Goal: Transaction & Acquisition: Purchase product/service

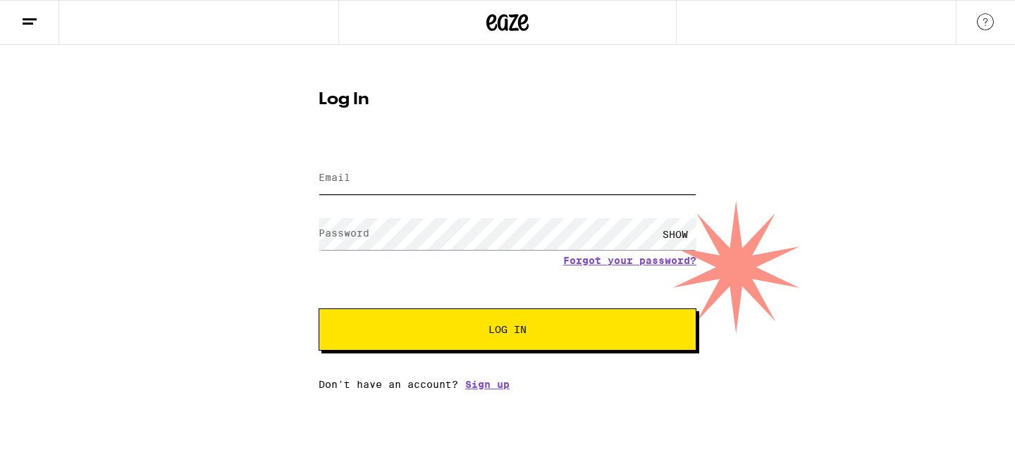
click at [490, 173] on input "Email" at bounding box center [507, 179] width 378 height 32
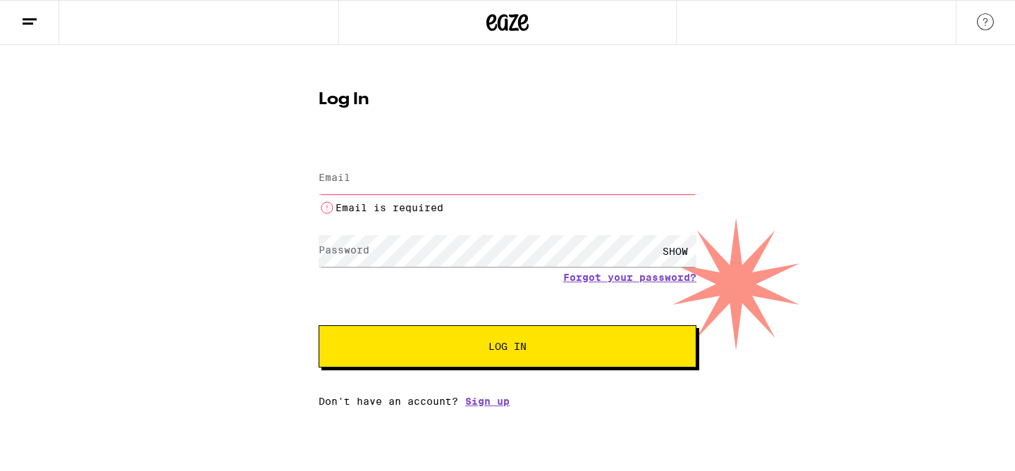
type input "[EMAIL_ADDRESS][DOMAIN_NAME]"
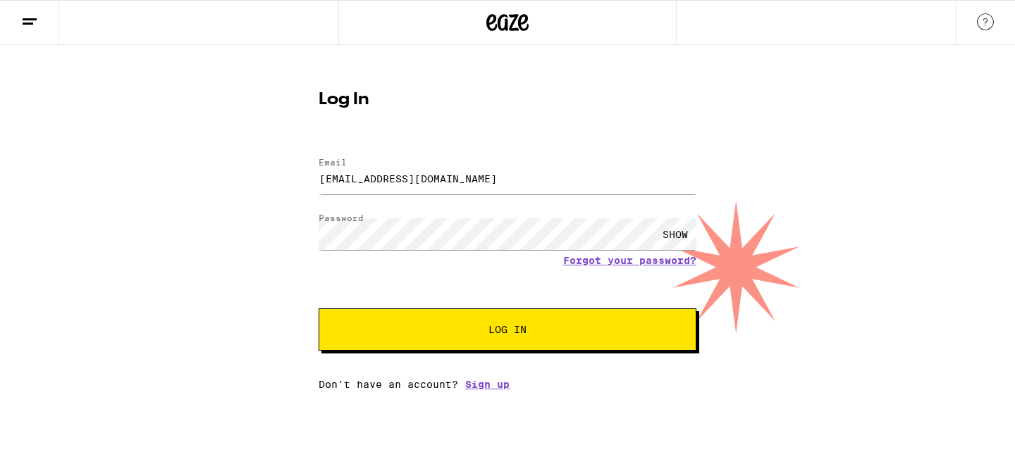
click at [455, 318] on button "Log In" at bounding box center [507, 330] width 378 height 42
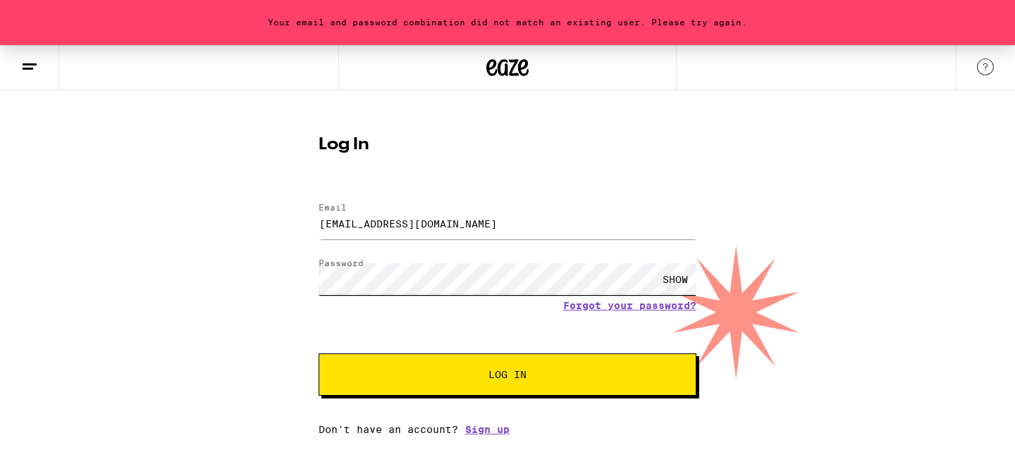
click at [318, 354] on button "Log In" at bounding box center [507, 375] width 378 height 42
click at [672, 273] on div "SHOW" at bounding box center [675, 280] width 42 height 32
click at [318, 354] on button "Log In" at bounding box center [507, 375] width 378 height 42
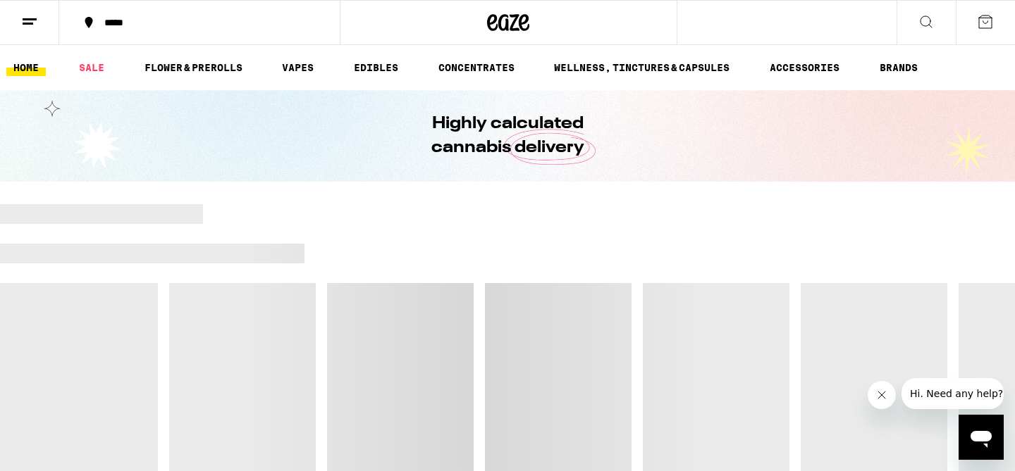
click at [115, 23] on div "*****" at bounding box center [207, 23] width 221 height 10
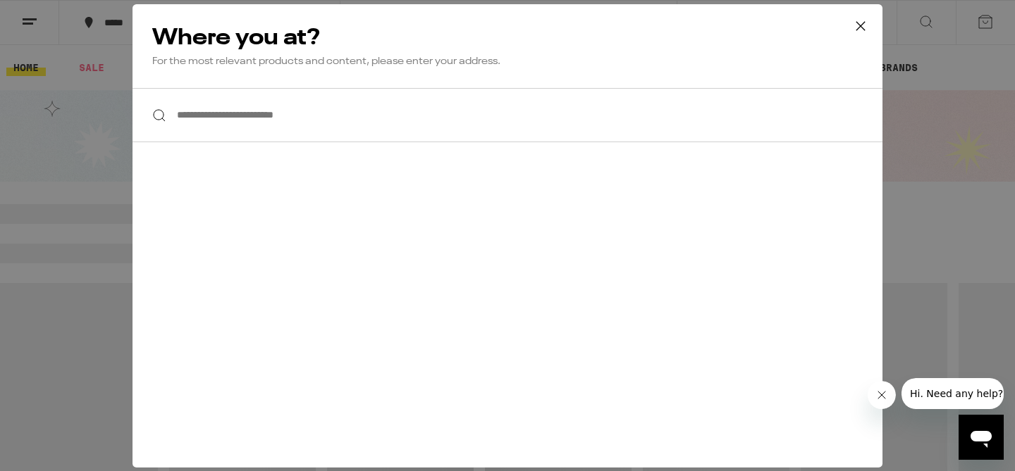
click at [215, 122] on input "**********" at bounding box center [507, 115] width 750 height 54
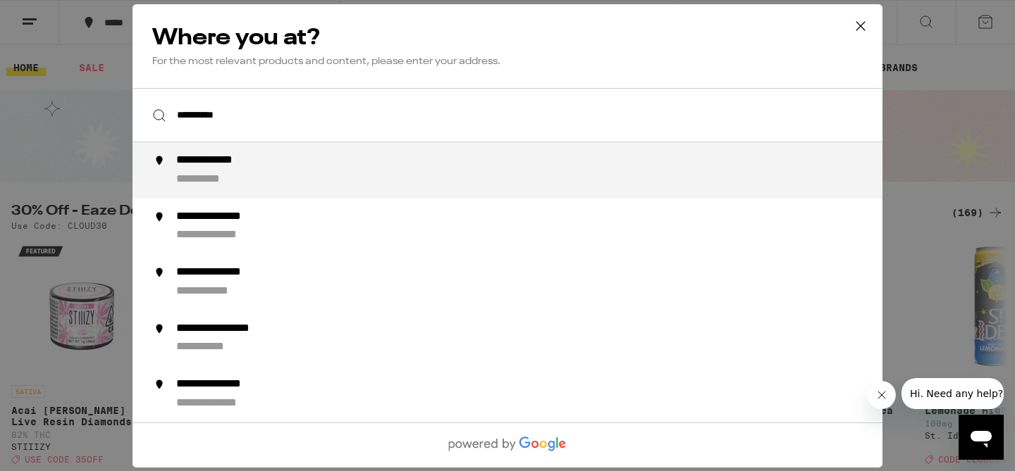
click at [197, 161] on div "**********" at bounding box center [223, 161] width 94 height 15
type input "**********"
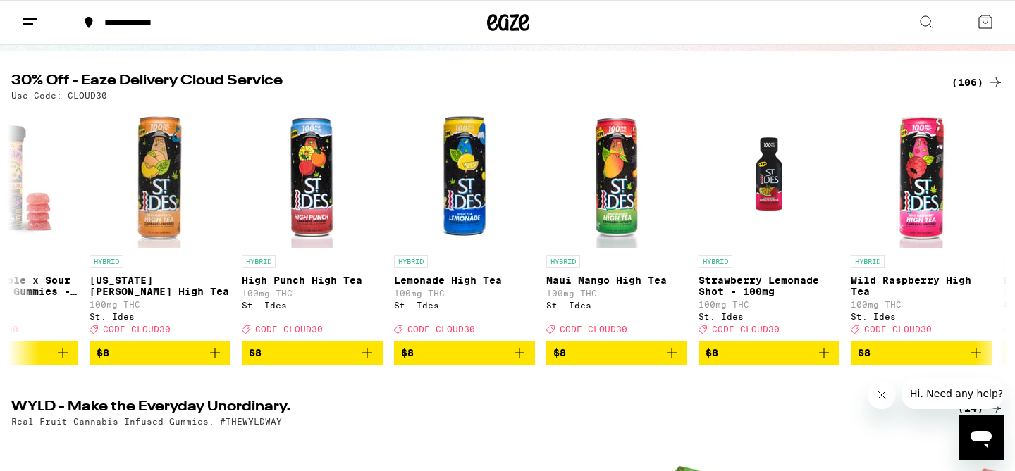
scroll to position [0, 400]
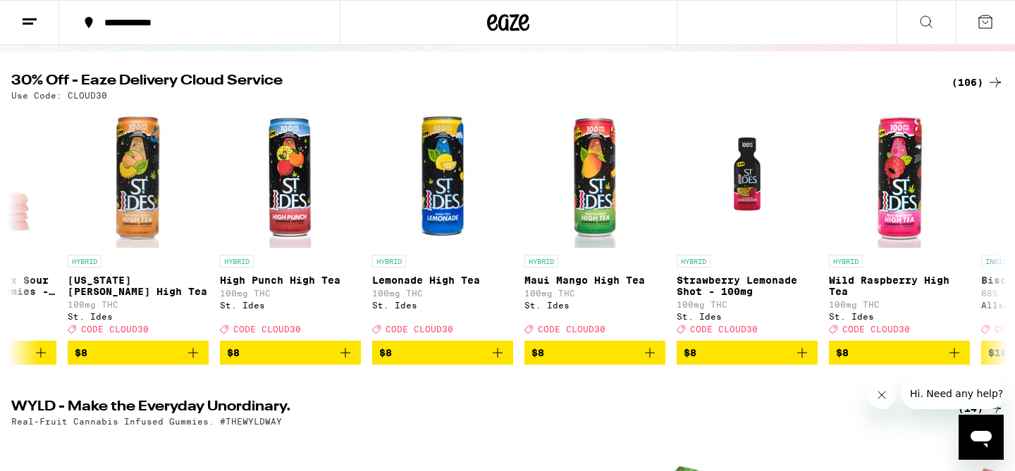
click at [990, 85] on icon at bounding box center [994, 82] width 17 height 17
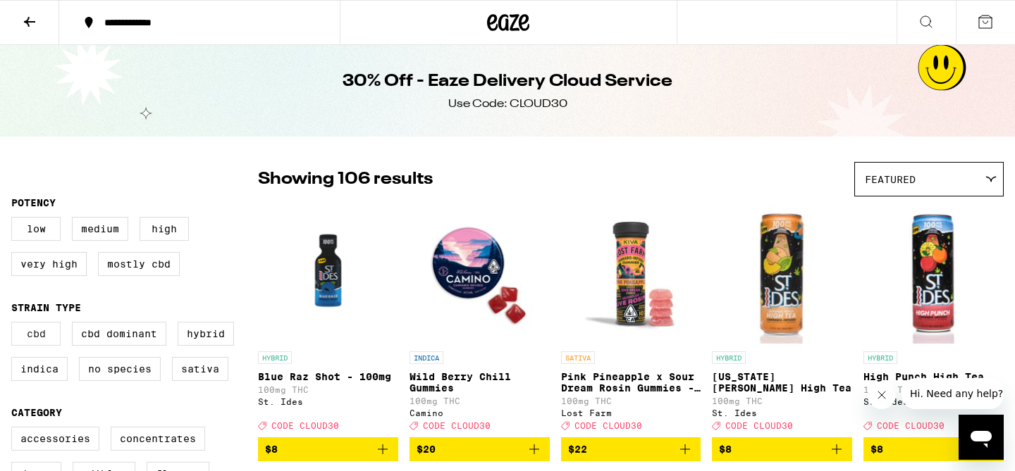
click at [51, 346] on label "CBD" at bounding box center [35, 334] width 49 height 24
click at [15, 325] on input "CBD" at bounding box center [14, 324] width 1 height 1
checkbox input "true"
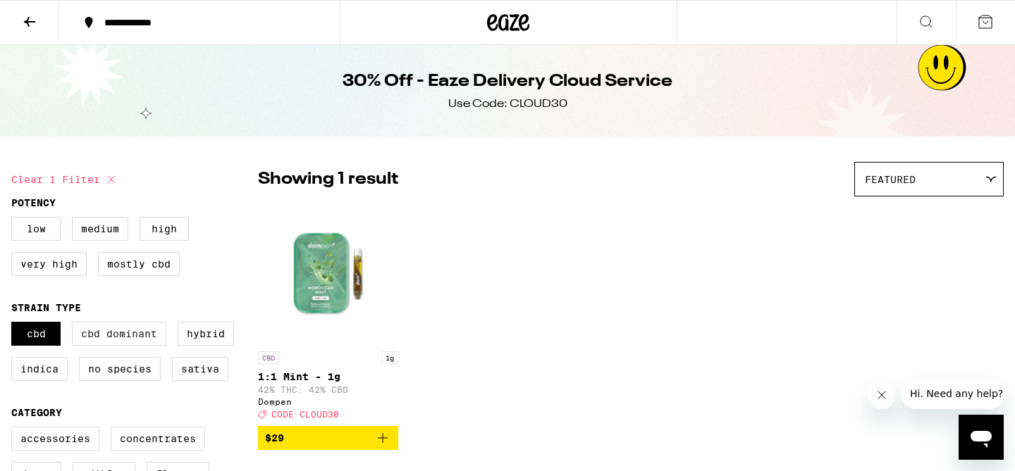
click at [97, 346] on label "CBD Dominant" at bounding box center [119, 334] width 94 height 24
click at [15, 325] on input "CBD Dominant" at bounding box center [14, 324] width 1 height 1
checkbox input "true"
click at [149, 276] on label "Mostly CBD" at bounding box center [139, 264] width 82 height 24
click at [15, 220] on input "Mostly CBD" at bounding box center [14, 219] width 1 height 1
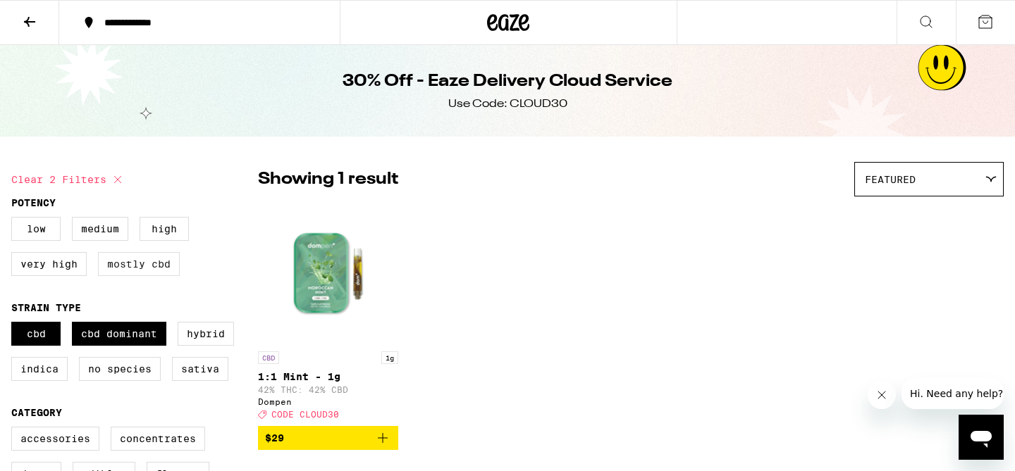
checkbox input "true"
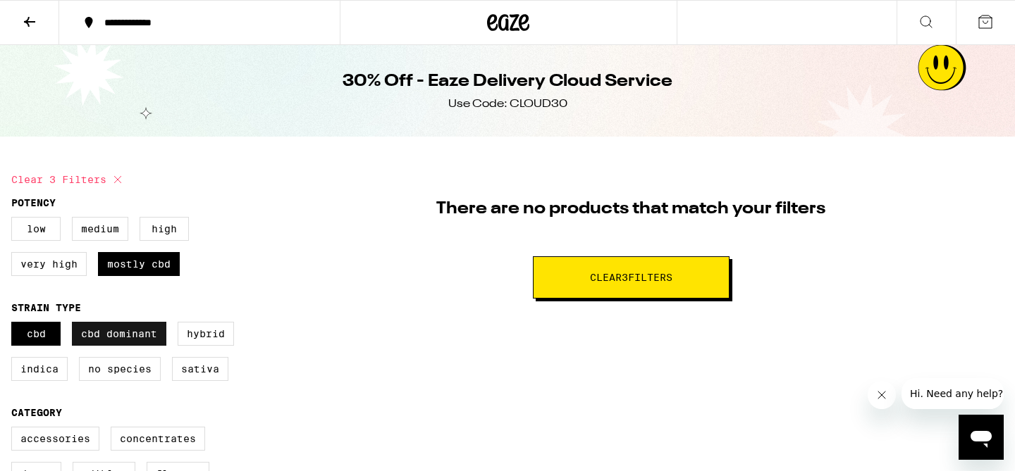
click at [92, 346] on label "CBD Dominant" at bounding box center [119, 334] width 94 height 24
click at [15, 325] on input "CBD Dominant" at bounding box center [14, 324] width 1 height 1
checkbox input "false"
click at [34, 346] on label "CBD" at bounding box center [35, 334] width 49 height 24
click at [15, 325] on input "CBD" at bounding box center [14, 324] width 1 height 1
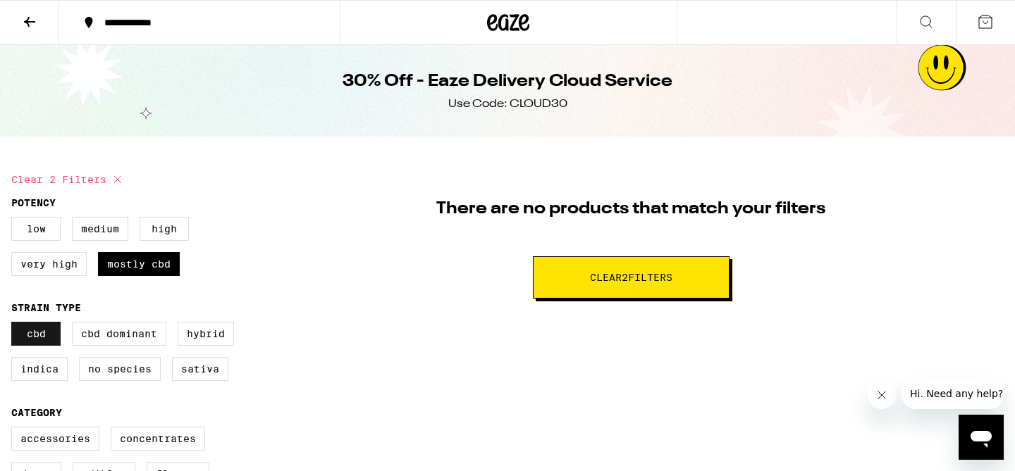
checkbox input "false"
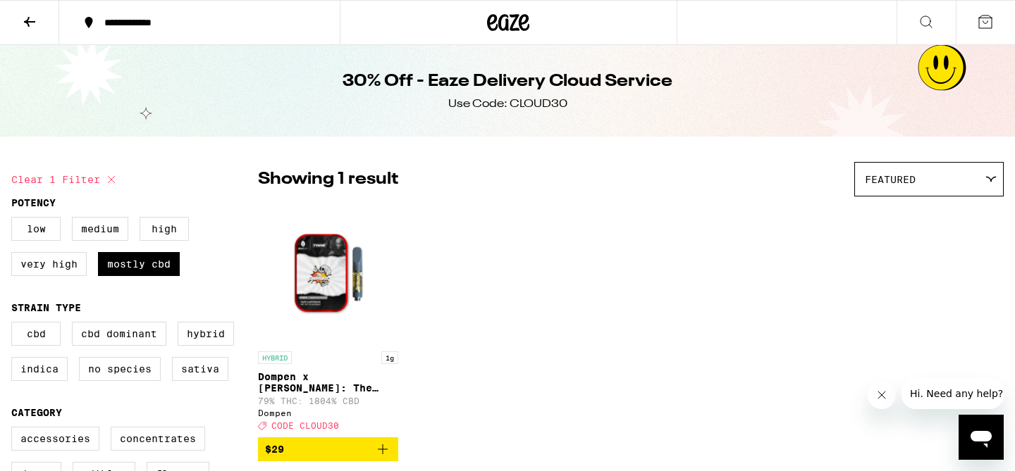
click at [99, 183] on button "Clear 1 filter" at bounding box center [65, 179] width 109 height 35
checkbox input "false"
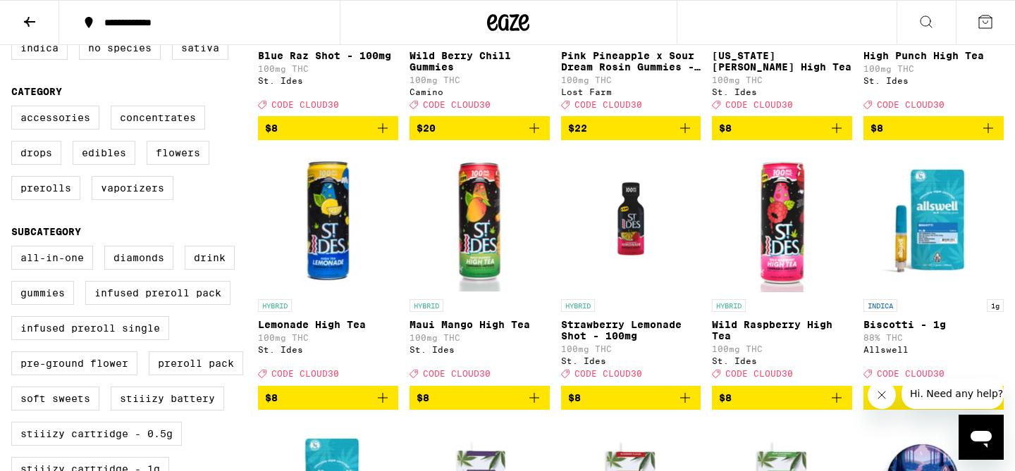
scroll to position [351, 0]
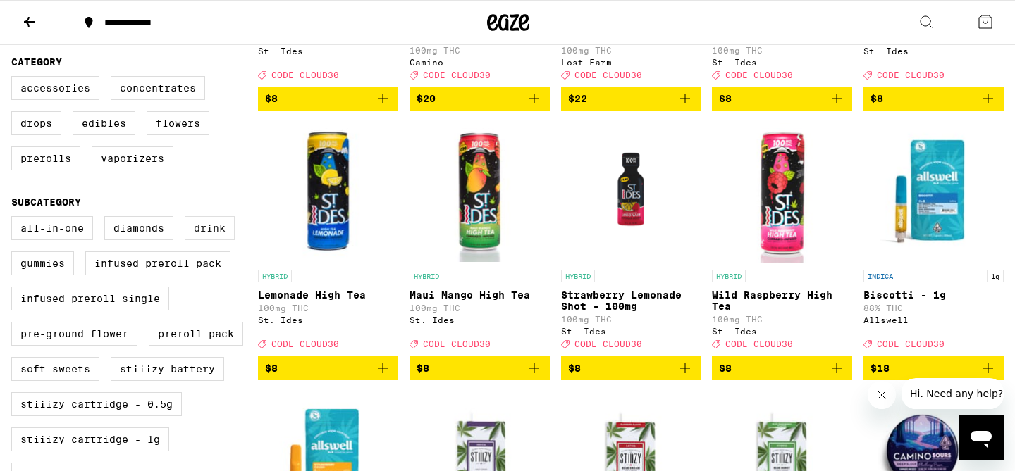
click at [200, 240] on label "Drink" at bounding box center [210, 228] width 50 height 24
click at [15, 219] on input "Drink" at bounding box center [14, 218] width 1 height 1
checkbox input "true"
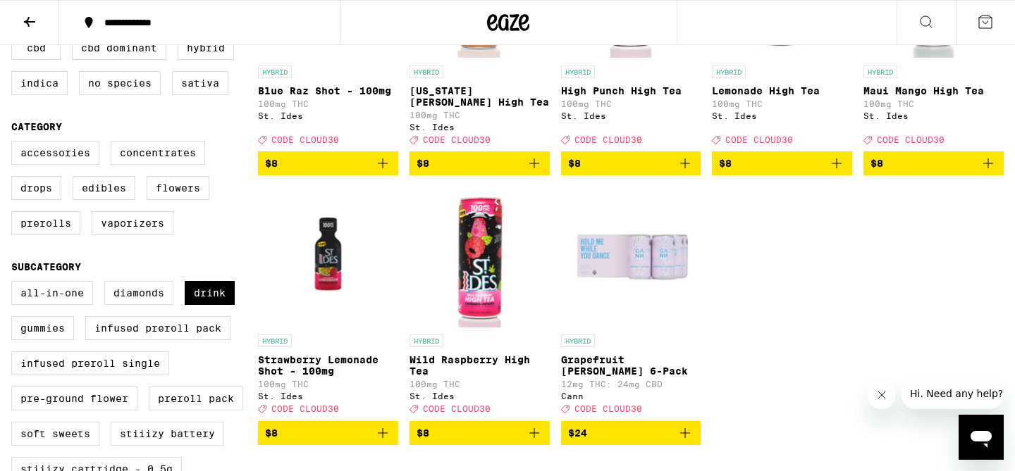
scroll to position [289, 0]
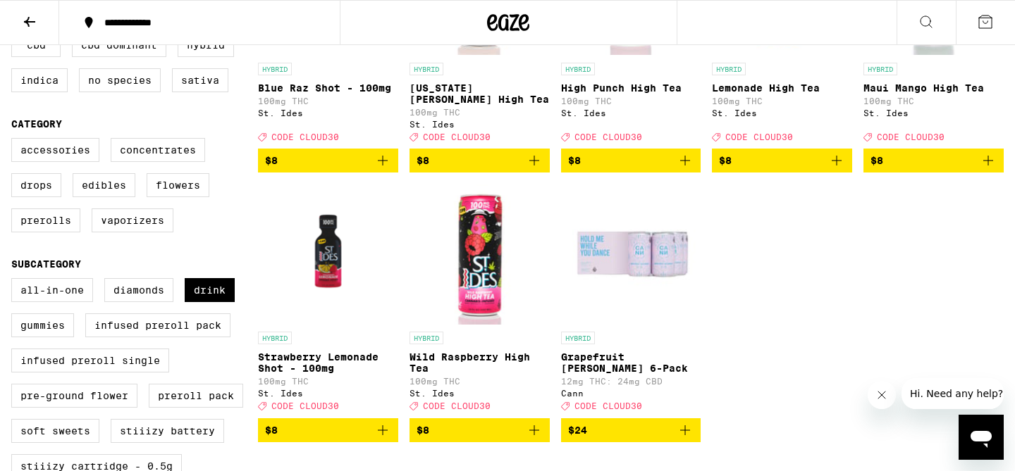
click at [569, 364] on p "Grapefruit [PERSON_NAME] 6-Pack" at bounding box center [631, 363] width 140 height 23
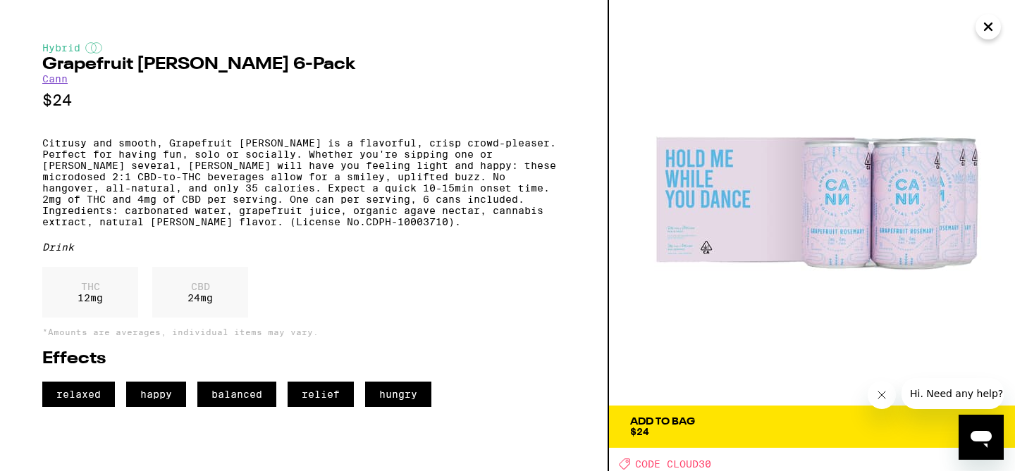
click at [670, 430] on div "Add To Bag $24" at bounding box center [662, 427] width 65 height 20
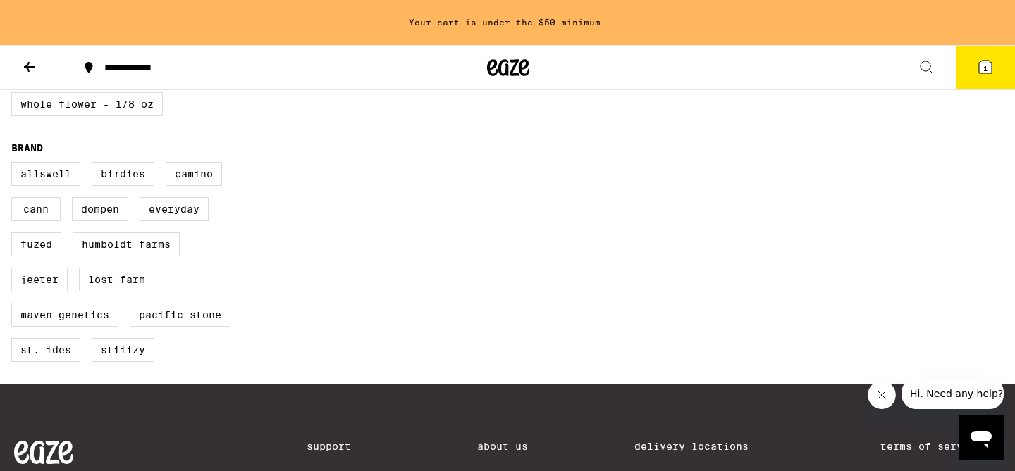
scroll to position [948, 0]
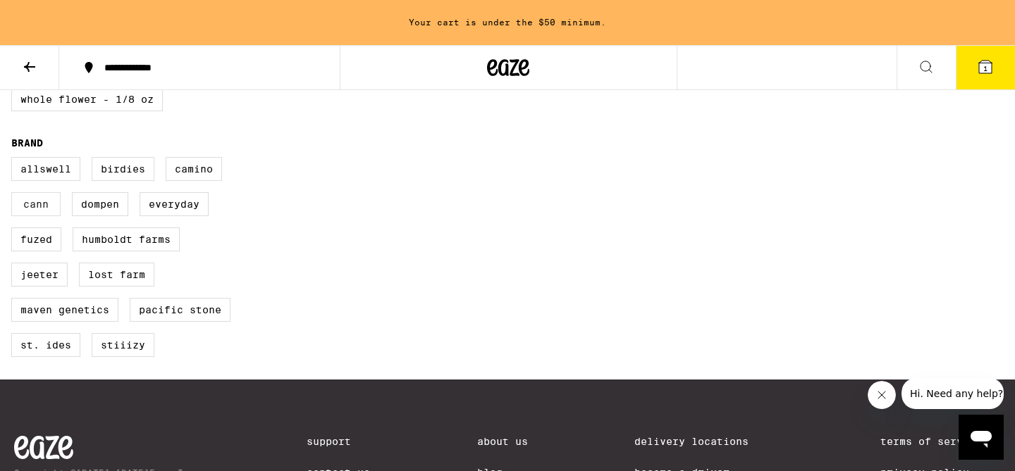
click at [24, 216] on label "Cann" at bounding box center [35, 204] width 49 height 24
click at [15, 160] on input "Cann" at bounding box center [14, 159] width 1 height 1
checkbox input "true"
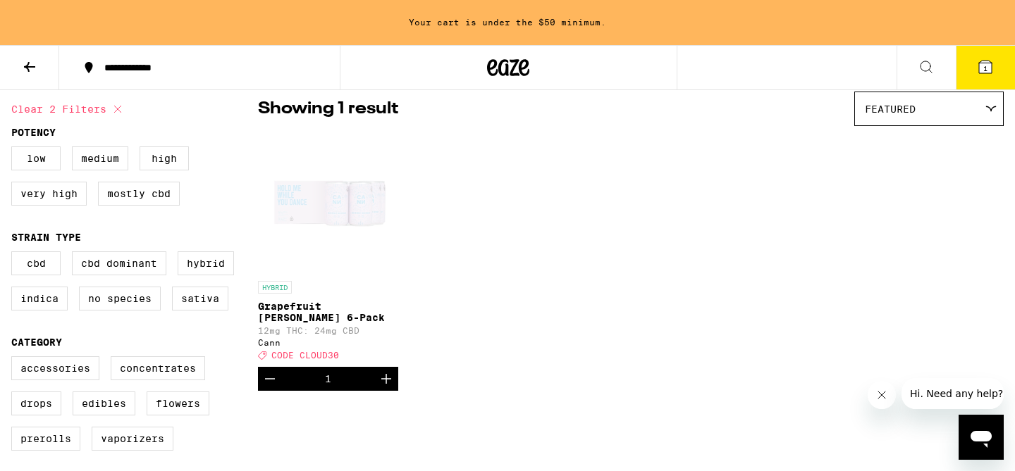
scroll to position [118, 0]
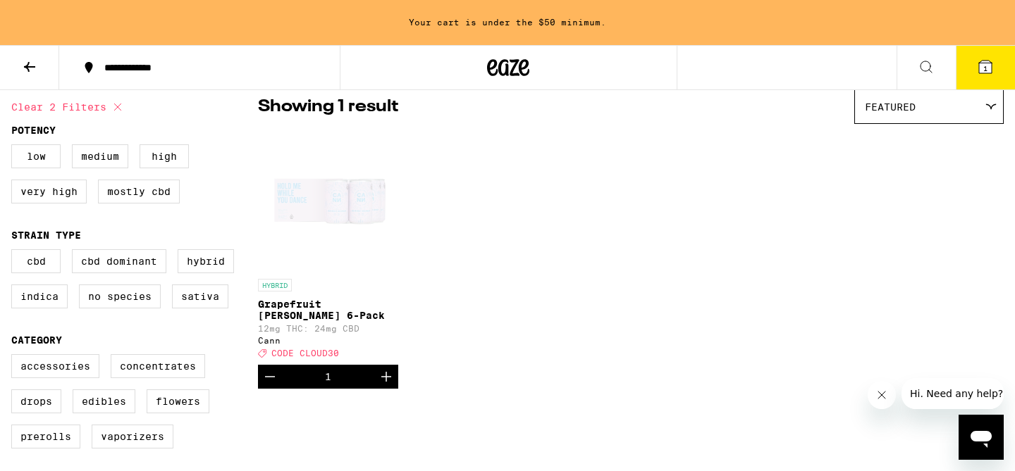
click at [116, 106] on icon at bounding box center [117, 107] width 17 height 17
checkbox input "false"
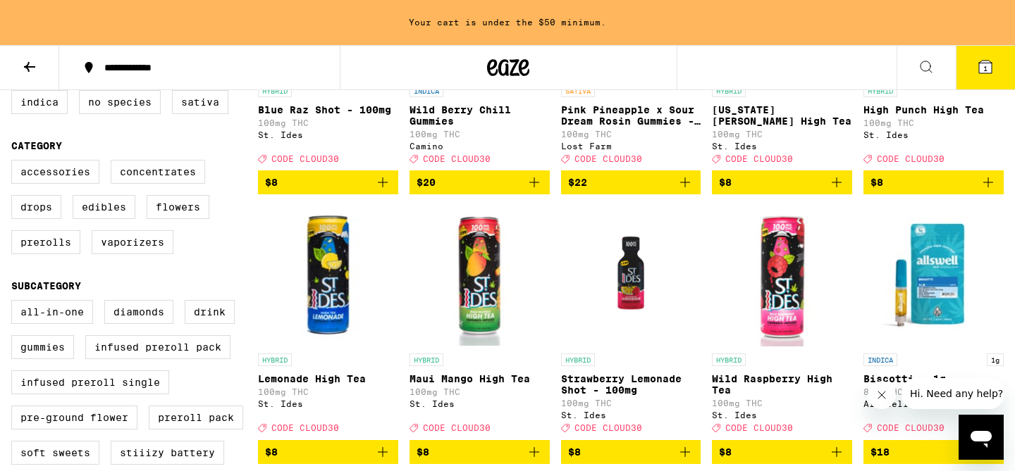
scroll to position [313, 0]
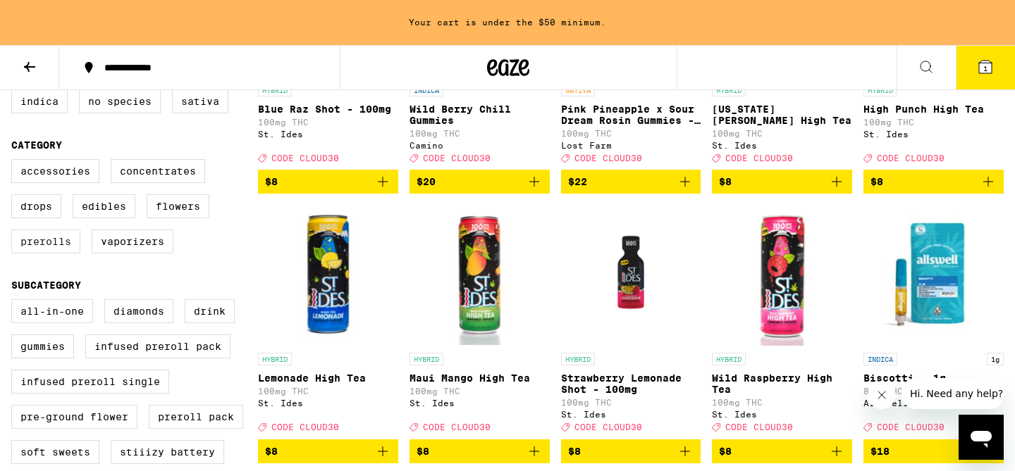
click at [66, 254] on label "Prerolls" at bounding box center [45, 242] width 69 height 24
click at [15, 162] on input "Prerolls" at bounding box center [14, 161] width 1 height 1
checkbox input "true"
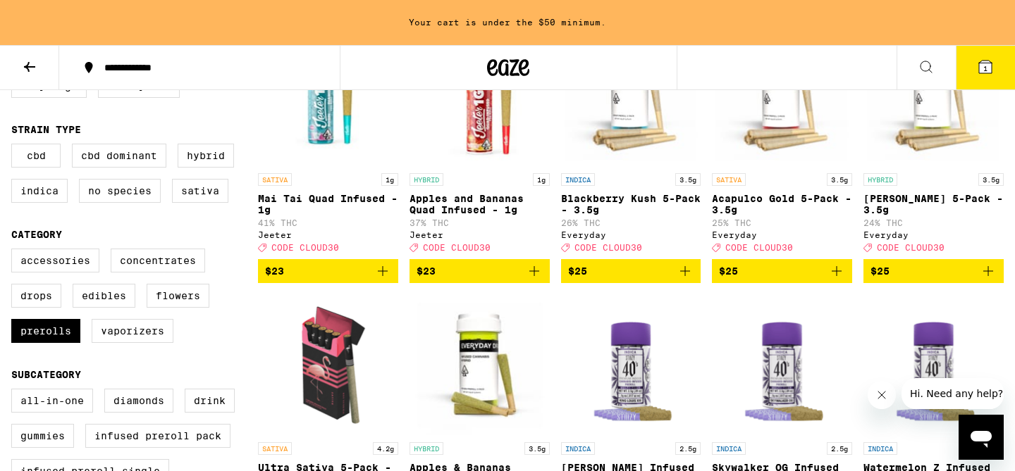
scroll to position [220, 0]
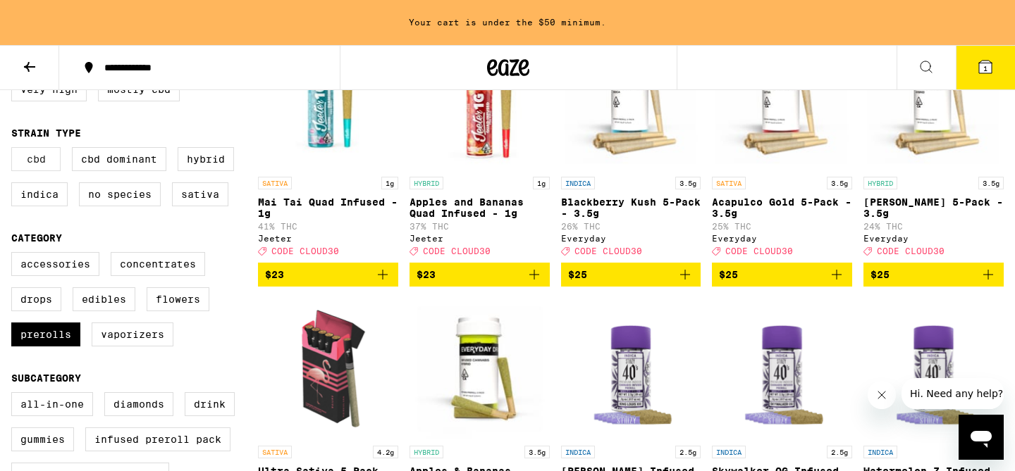
click at [31, 167] on label "CBD" at bounding box center [35, 159] width 49 height 24
click at [15, 150] on input "CBD" at bounding box center [14, 149] width 1 height 1
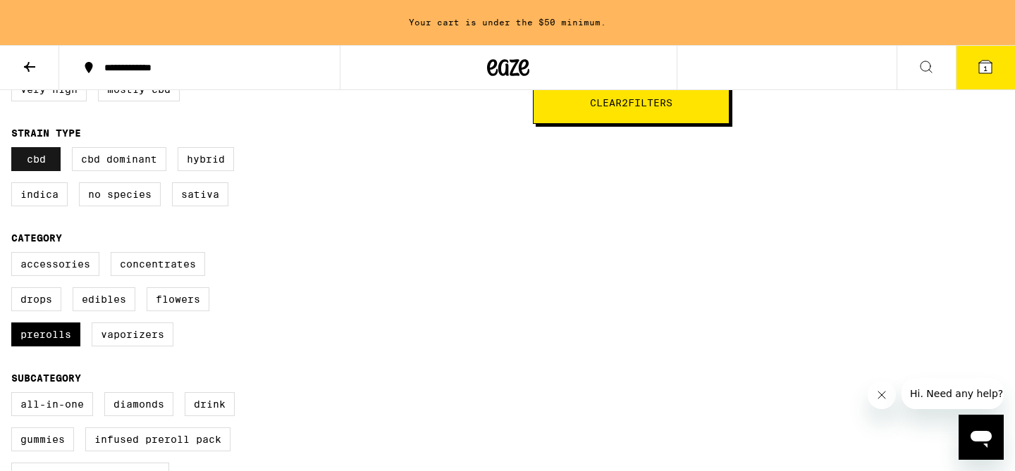
click at [31, 167] on label "CBD" at bounding box center [35, 159] width 49 height 24
click at [15, 150] on input "CBD" at bounding box center [14, 149] width 1 height 1
checkbox input "false"
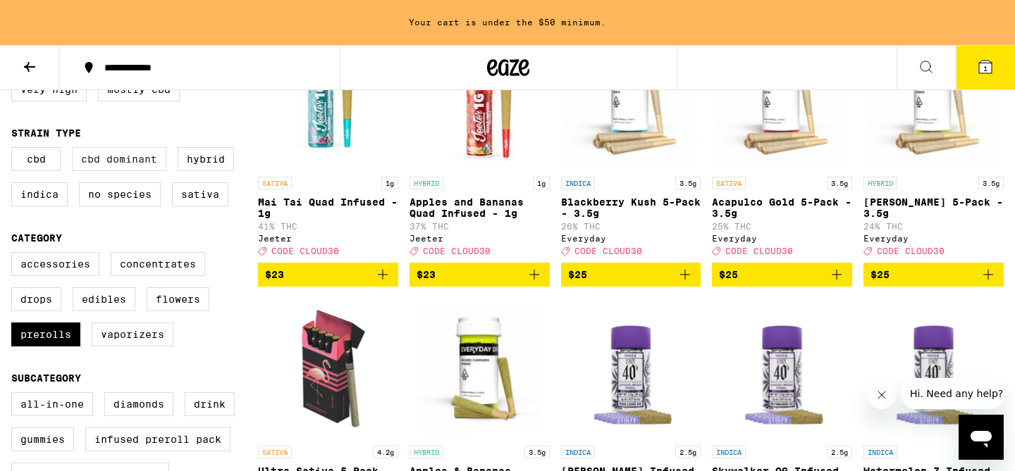
click at [111, 169] on label "CBD Dominant" at bounding box center [119, 159] width 94 height 24
click at [15, 150] on input "CBD Dominant" at bounding box center [14, 149] width 1 height 1
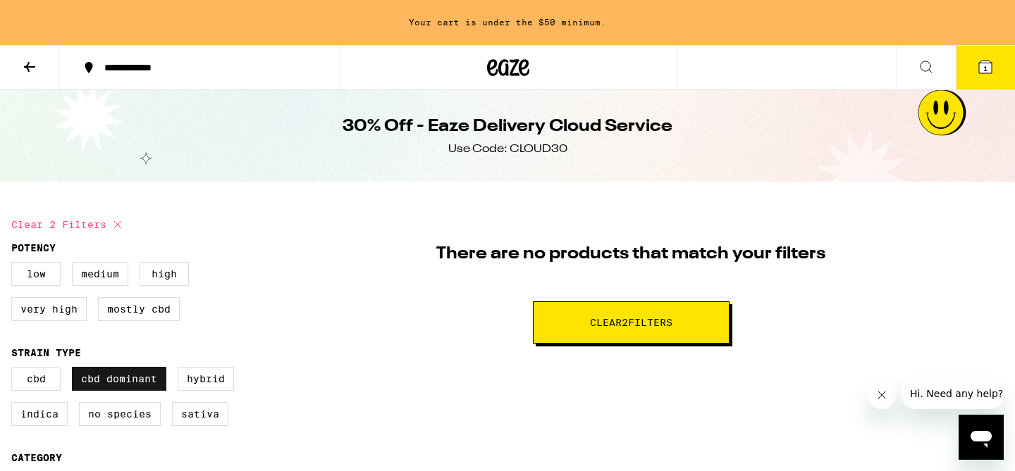
click at [139, 380] on label "CBD Dominant" at bounding box center [119, 379] width 94 height 24
click at [15, 370] on input "CBD Dominant" at bounding box center [14, 369] width 1 height 1
checkbox input "false"
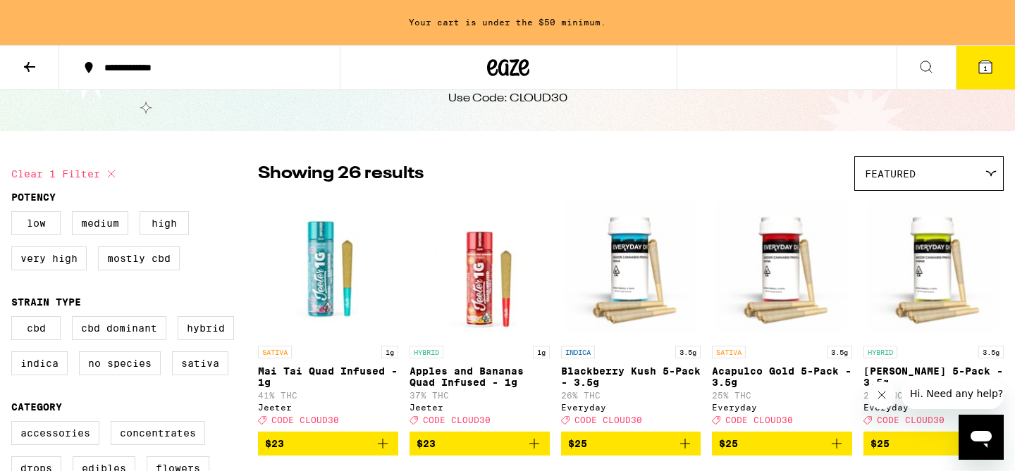
scroll to position [51, 0]
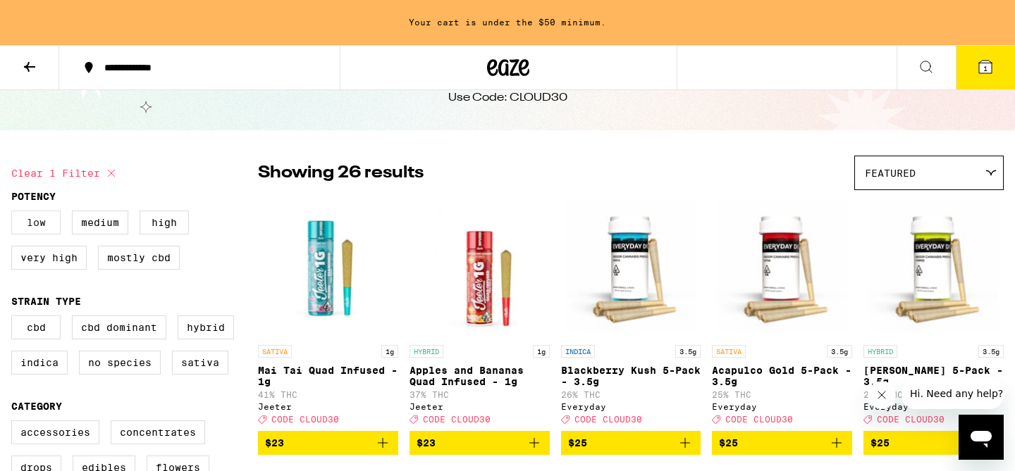
click at [55, 225] on label "Low" at bounding box center [35, 223] width 49 height 24
click at [15, 213] on input "Low" at bounding box center [14, 213] width 1 height 1
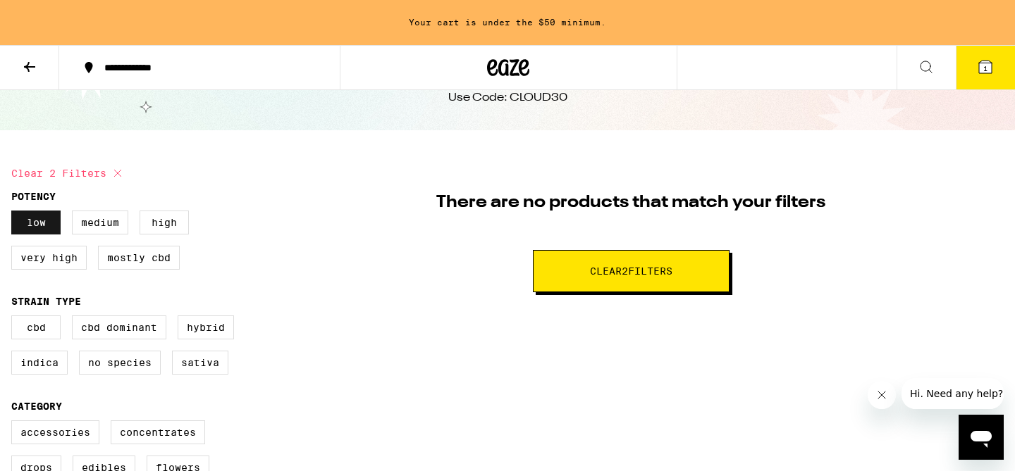
click at [45, 219] on label "Low" at bounding box center [35, 223] width 49 height 24
click at [15, 213] on input "Low" at bounding box center [14, 213] width 1 height 1
checkbox input "false"
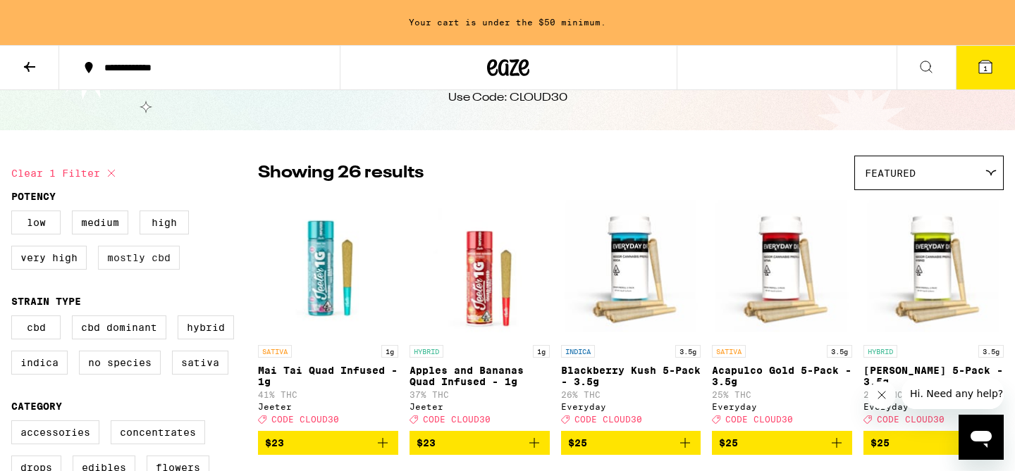
click at [133, 265] on label "Mostly CBD" at bounding box center [139, 258] width 82 height 24
click at [15, 213] on input "Mostly CBD" at bounding box center [14, 213] width 1 height 1
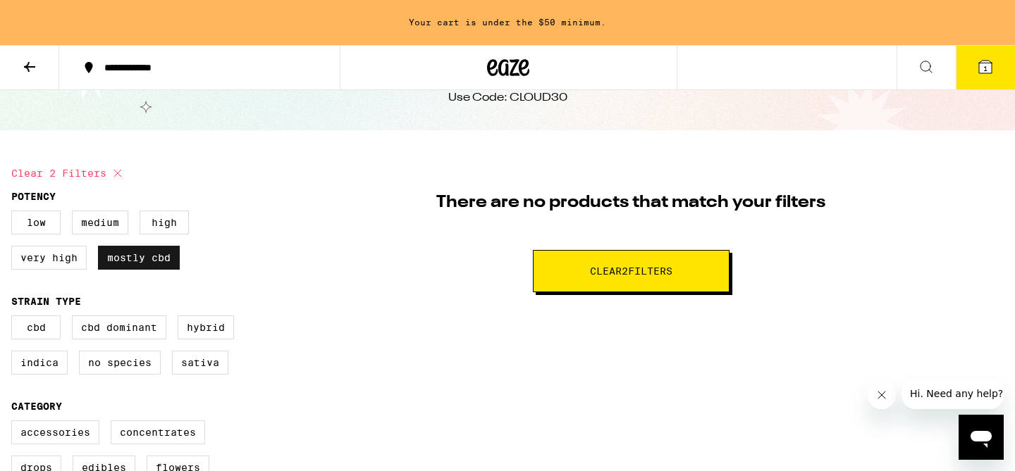
click at [133, 265] on label "Mostly CBD" at bounding box center [139, 258] width 82 height 24
click at [15, 213] on input "Mostly CBD" at bounding box center [14, 213] width 1 height 1
checkbox input "false"
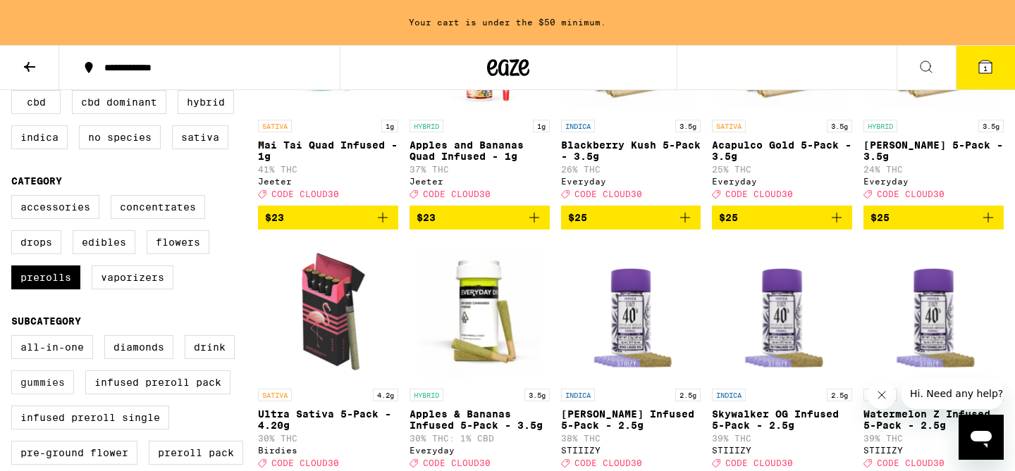
scroll to position [274, 0]
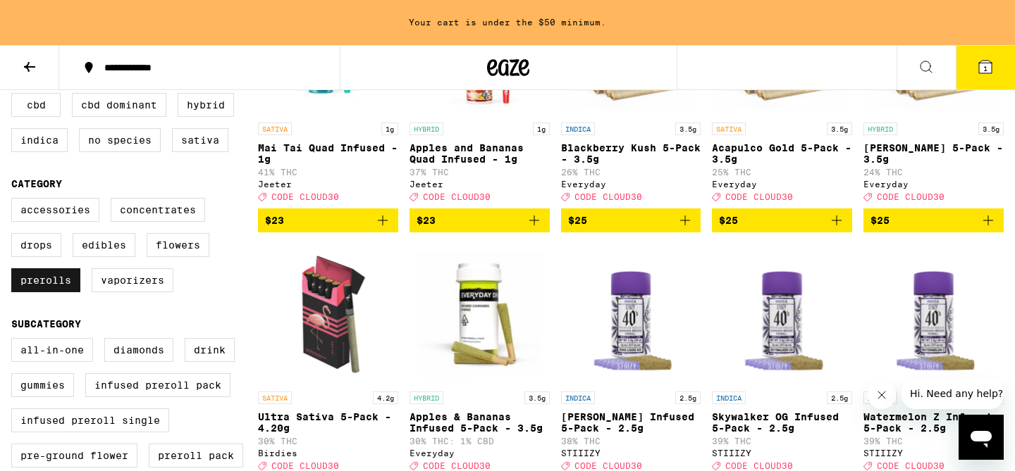
click at [25, 292] on label "Prerolls" at bounding box center [45, 280] width 69 height 24
click at [15, 201] on input "Prerolls" at bounding box center [14, 200] width 1 height 1
checkbox input "false"
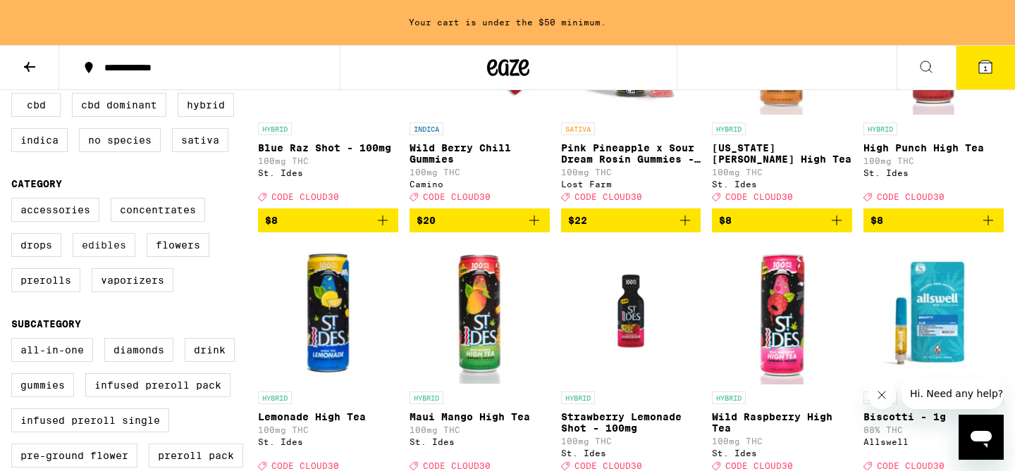
click at [117, 257] on label "Edibles" at bounding box center [104, 245] width 63 height 24
click at [15, 201] on input "Edibles" at bounding box center [14, 200] width 1 height 1
checkbox input "true"
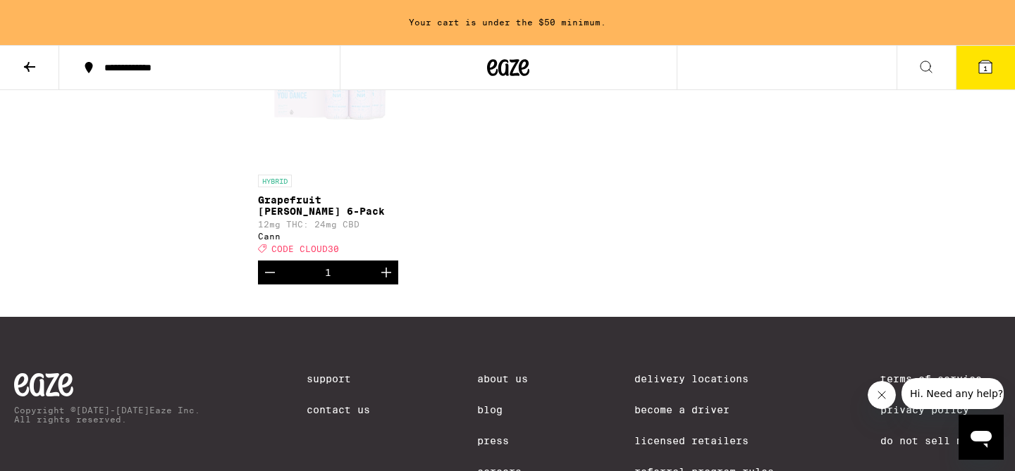
scroll to position [1833, 0]
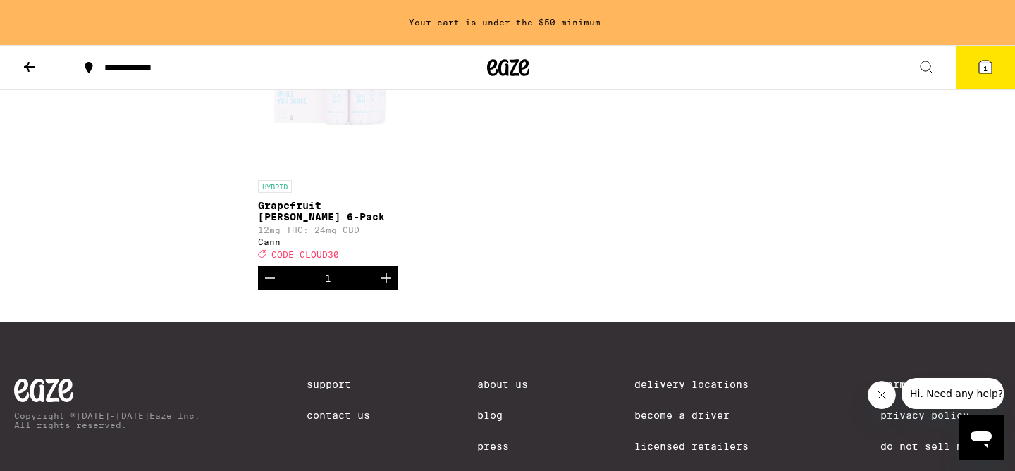
click at [388, 287] on icon "Increment" at bounding box center [386, 278] width 17 height 17
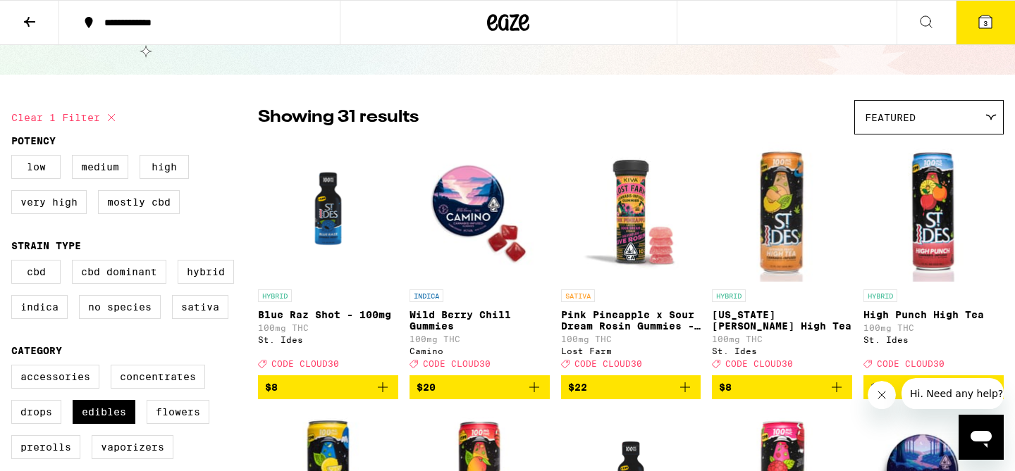
scroll to position [0, 0]
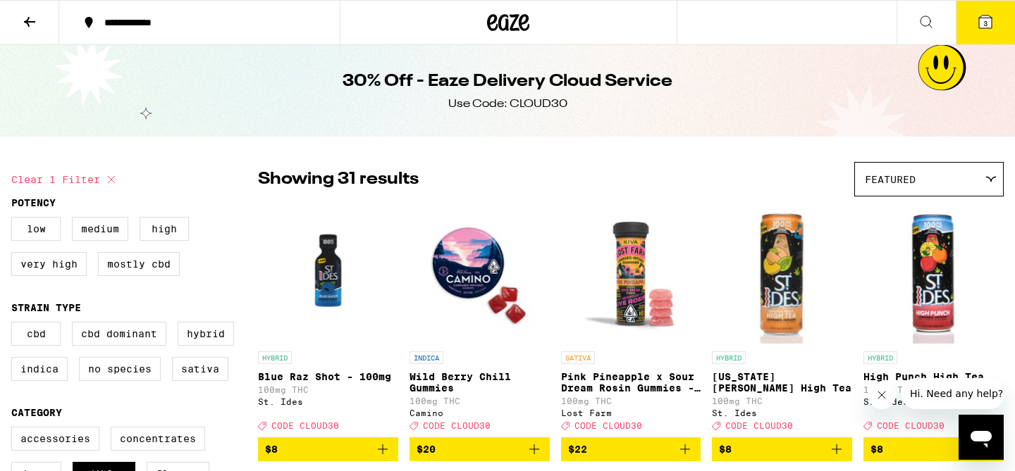
click at [989, 18] on icon at bounding box center [985, 22] width 13 height 13
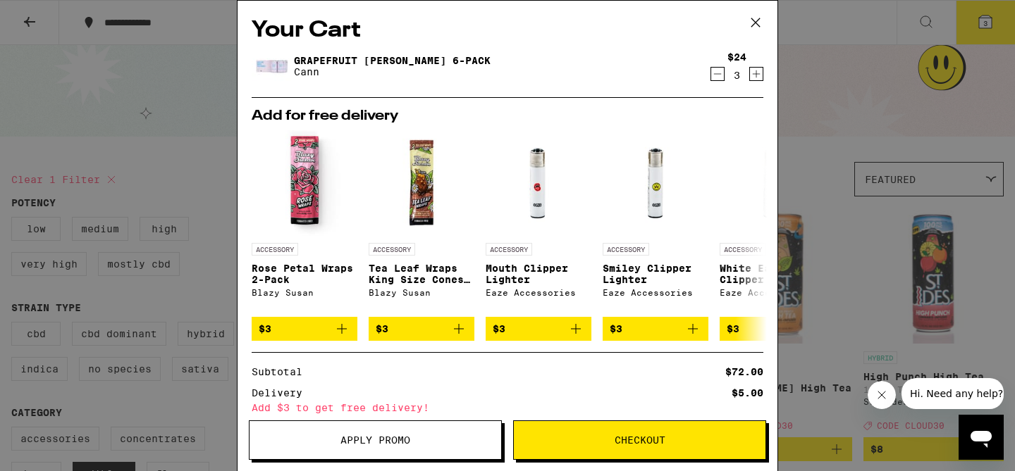
click at [752, 20] on icon at bounding box center [755, 22] width 8 height 8
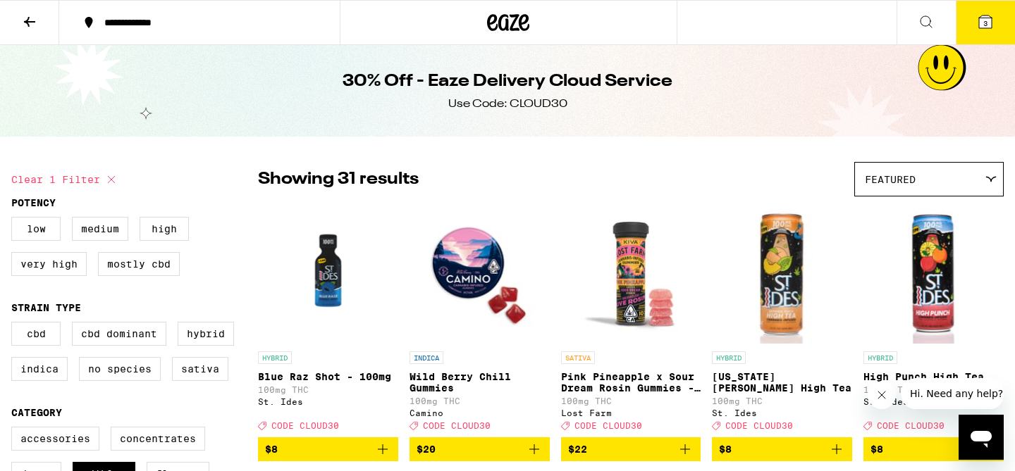
click at [23, 20] on icon at bounding box center [29, 21] width 17 height 17
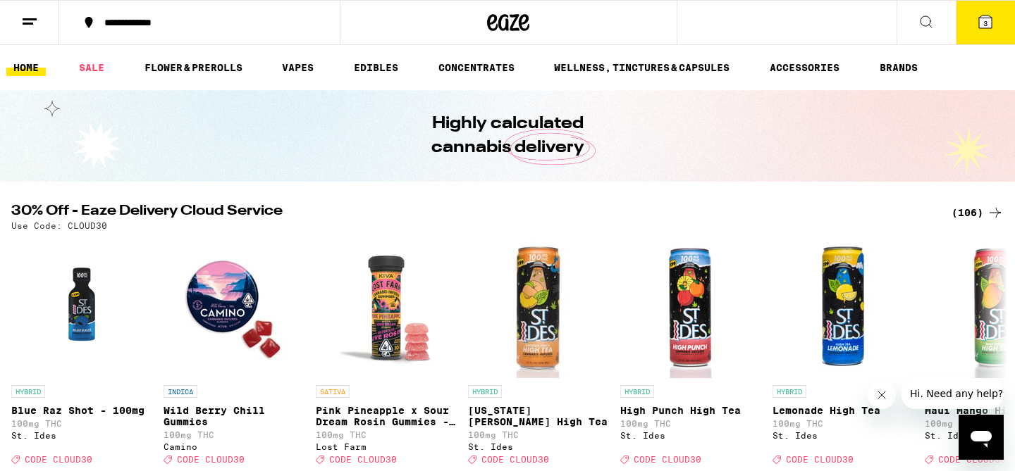
click at [26, 30] on button at bounding box center [29, 23] width 59 height 44
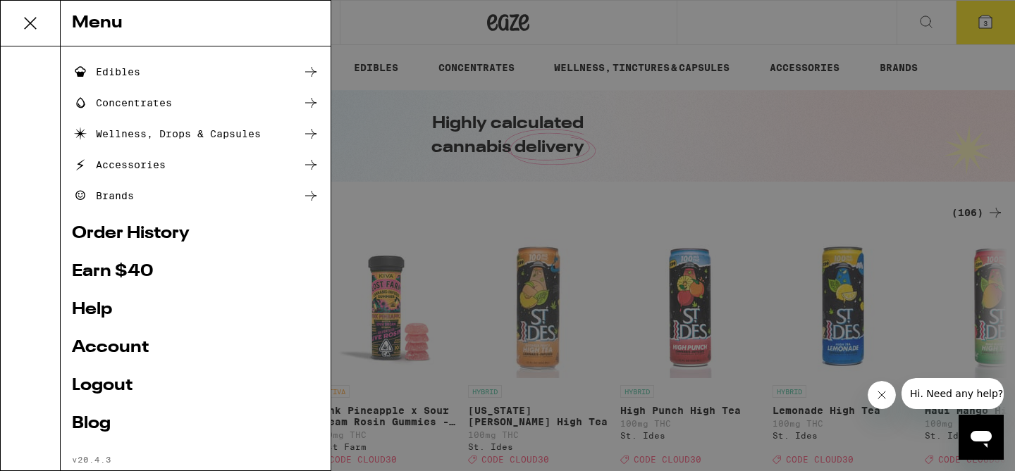
scroll to position [176, 0]
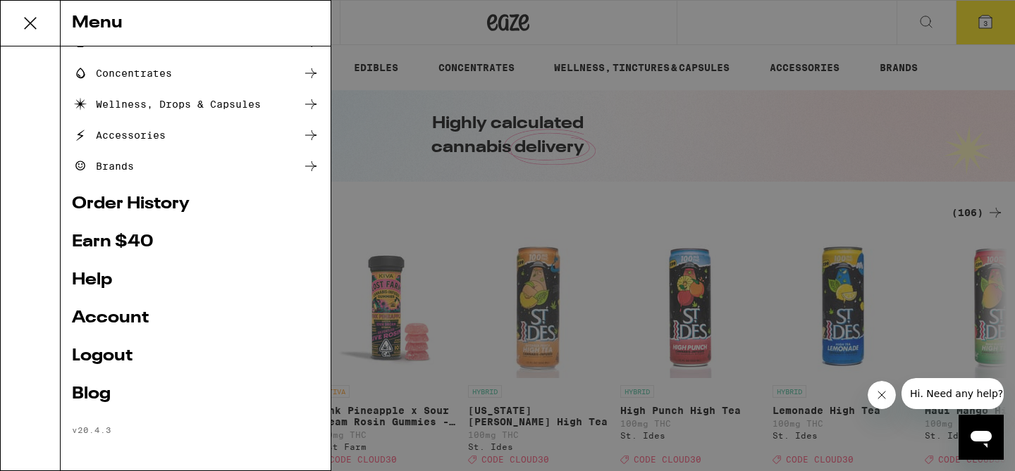
click at [116, 321] on link "Account" at bounding box center [195, 318] width 247 height 17
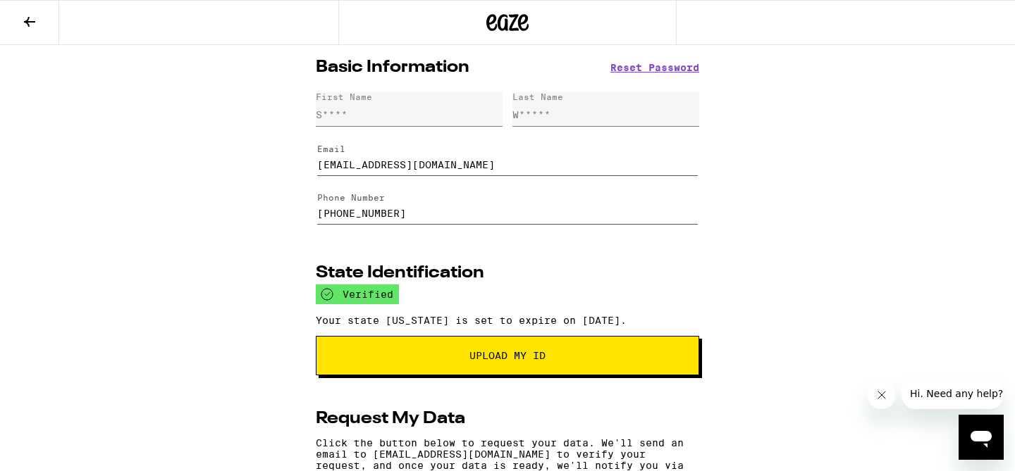
click at [41, 22] on button at bounding box center [29, 23] width 59 height 44
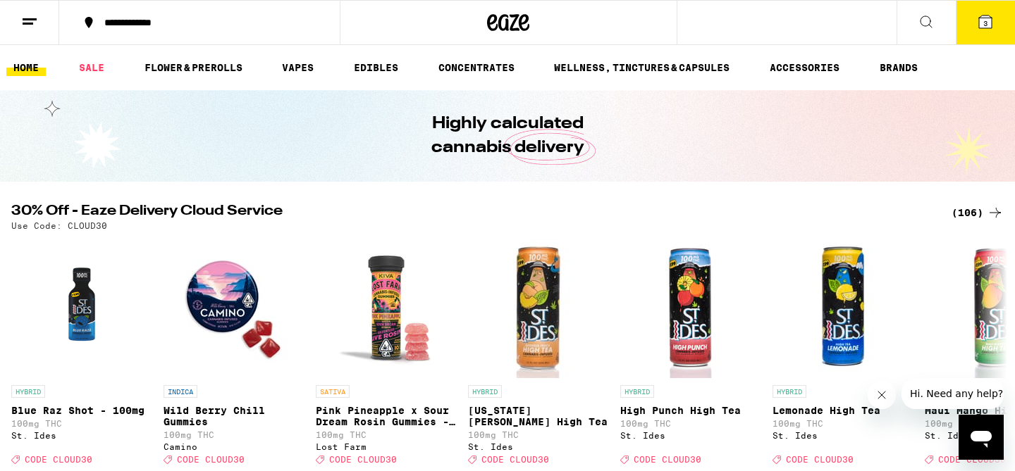
click at [991, 37] on button "3" at bounding box center [984, 23] width 59 height 44
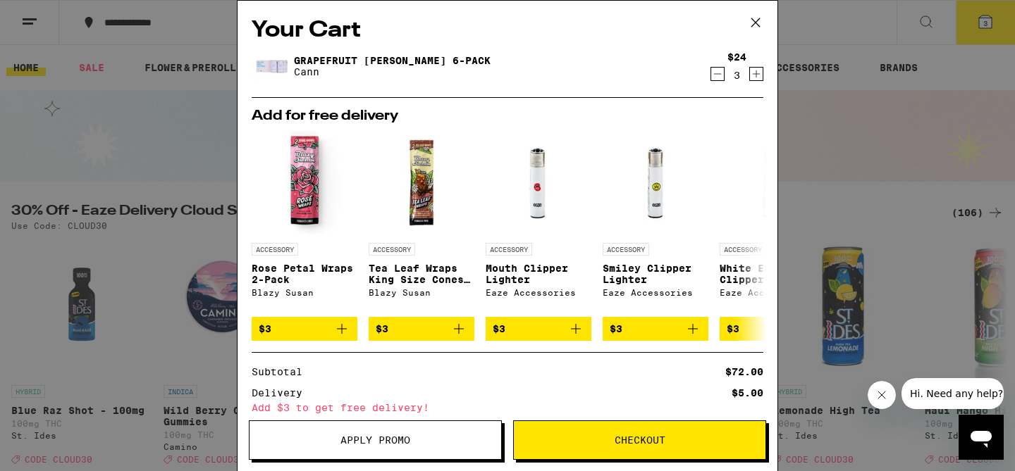
click at [714, 73] on icon "Decrement" at bounding box center [717, 74] width 13 height 17
